Goal: Task Accomplishment & Management: Manage account settings

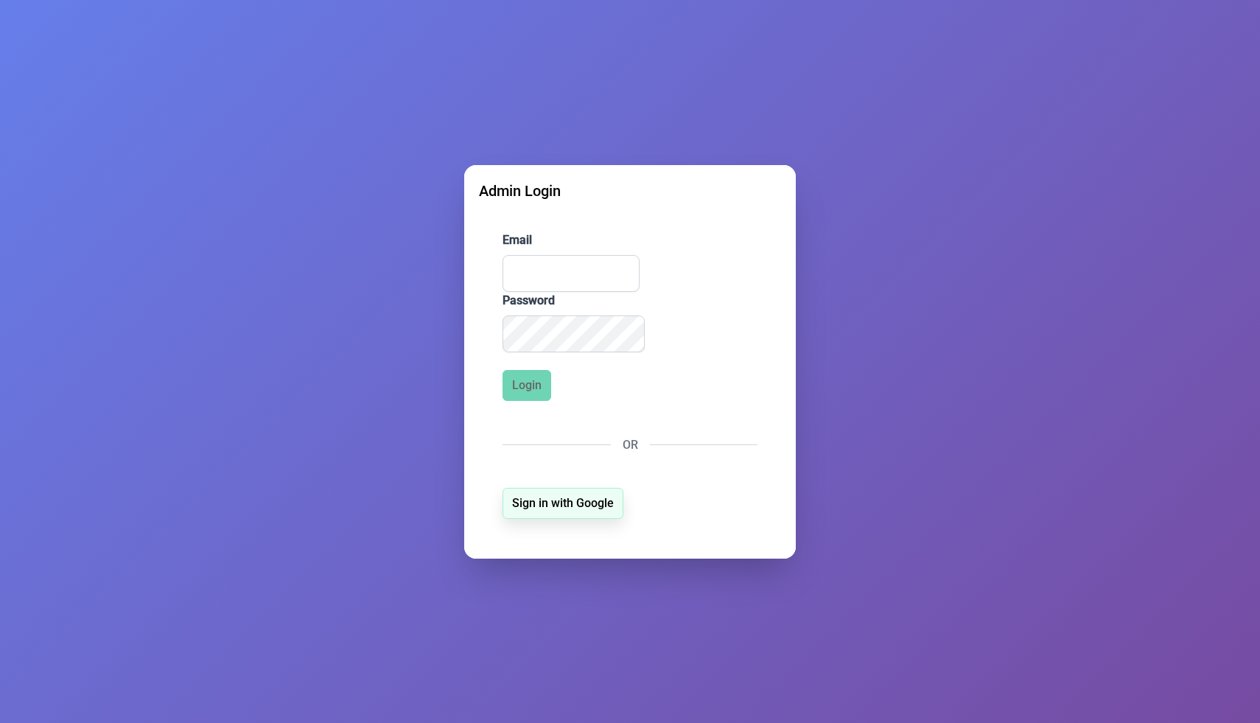
click at [571, 508] on span "Sign in with Google" at bounding box center [563, 503] width 102 height 18
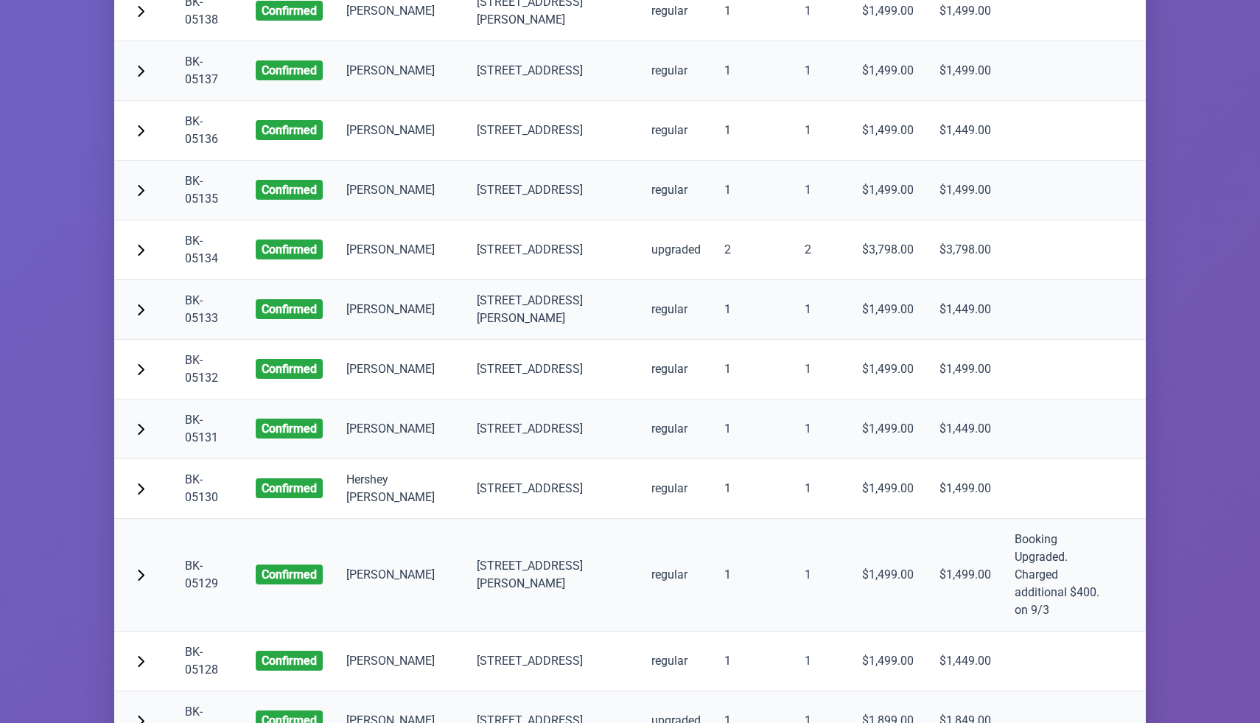
scroll to position [4490, 0]
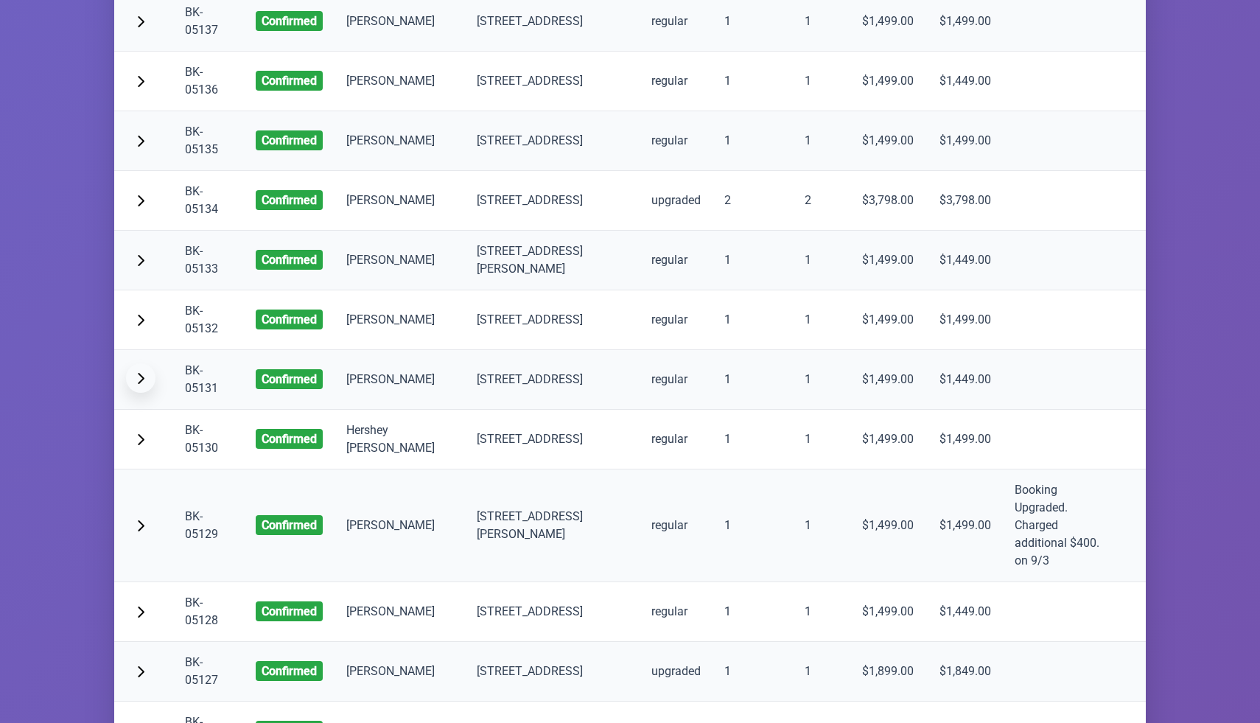
click at [145, 369] on button "button" at bounding box center [140, 377] width 29 height 29
click at [141, 372] on span "button" at bounding box center [141, 378] width 12 height 12
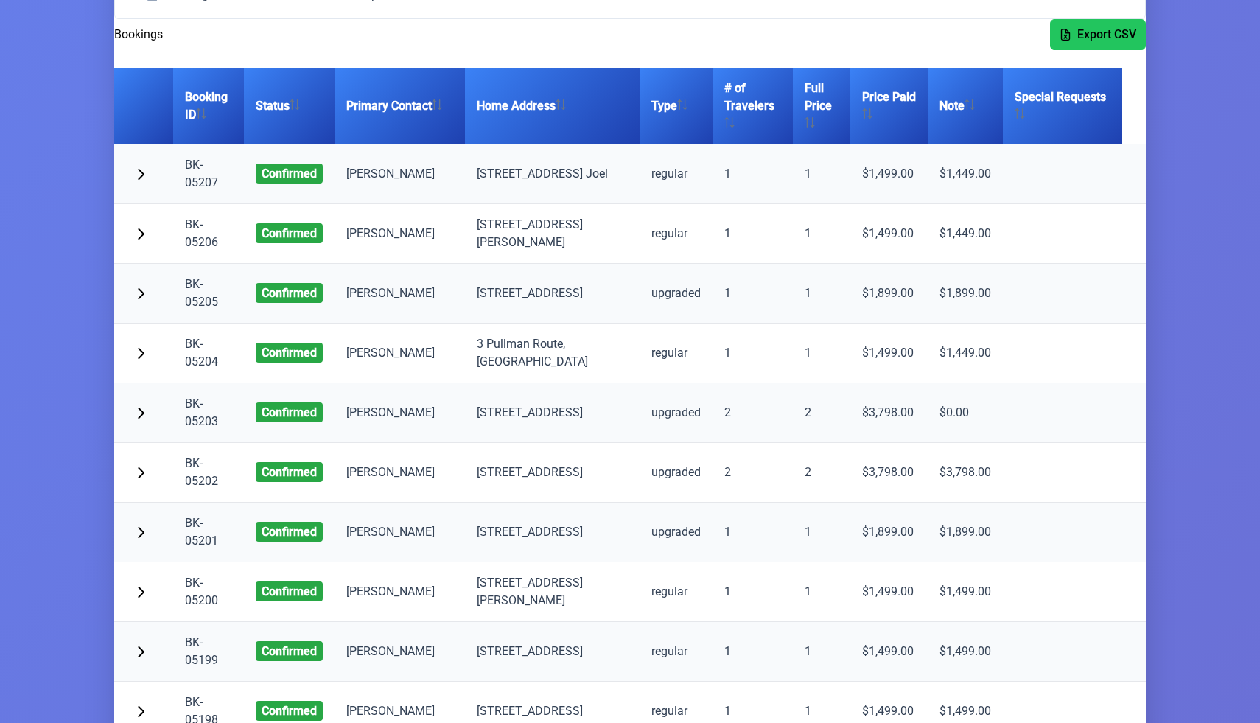
scroll to position [142, 0]
